Goal: Information Seeking & Learning: Check status

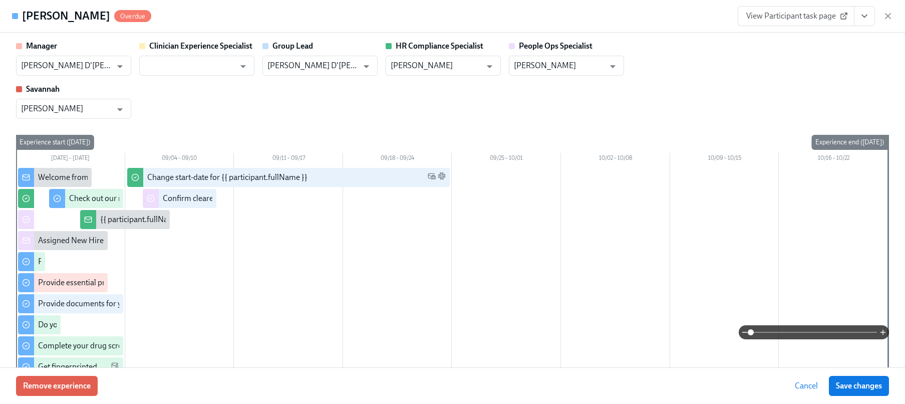
scroll to position [1483, 0]
